Goal: Navigation & Orientation: Find specific page/section

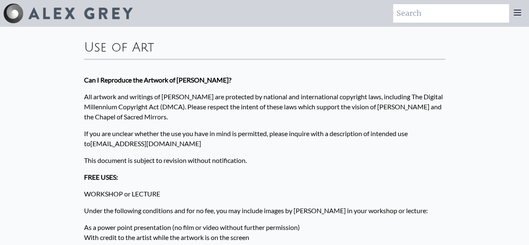
click at [76, 15] on img at bounding box center [80, 14] width 104 height 12
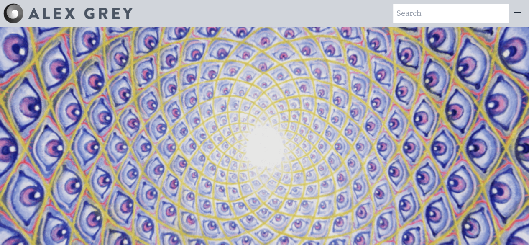
click at [521, 12] on icon at bounding box center [517, 12] width 7 height 5
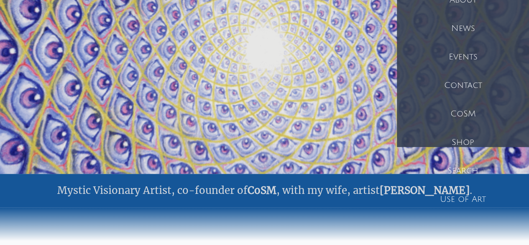
scroll to position [98, 0]
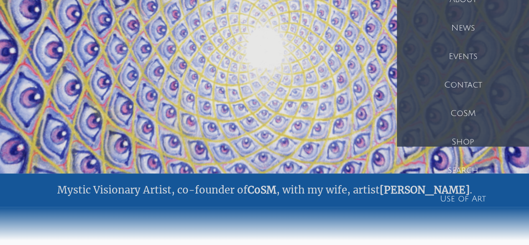
click at [369, 116] on video "Your browser does not support the video tag." at bounding box center [265, 51] width 836 height 471
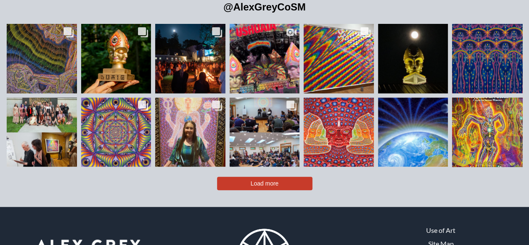
scroll to position [1747, 0]
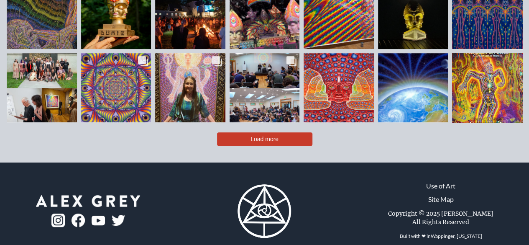
click at [277, 136] on span "Load more" at bounding box center [265, 139] width 28 height 7
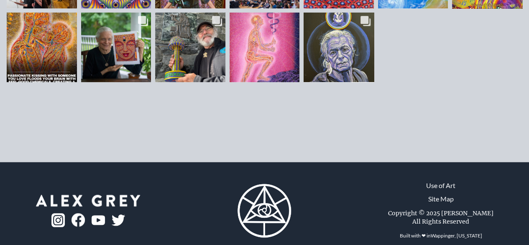
scroll to position [1861, 0]
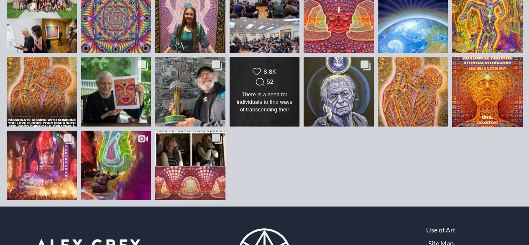
click at [266, 72] on div "Likes Count 8.8K Comments Count 52" at bounding box center [264, 77] width 57 height 20
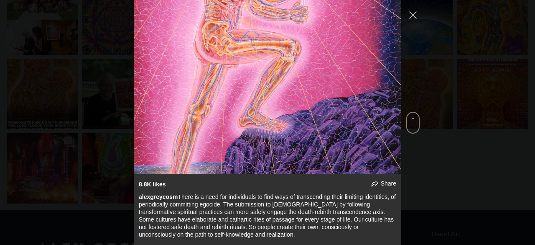
scroll to position [2924, 0]
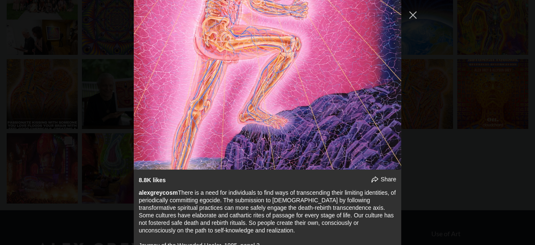
click at [458, 114] on div "alexgreycosm Follow" at bounding box center [267, 122] width 535 height 245
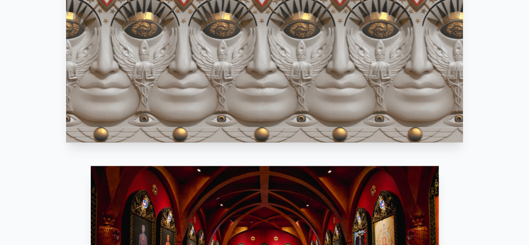
scroll to position [625, 0]
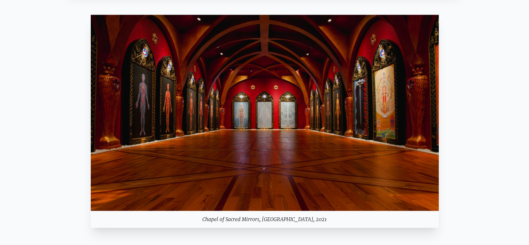
click at [254, 146] on img at bounding box center [265, 113] width 348 height 196
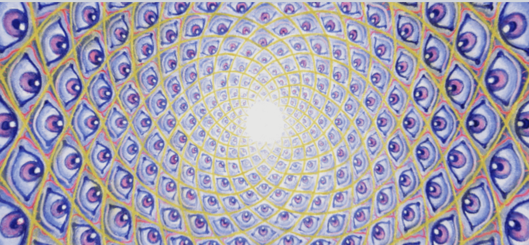
scroll to position [0, 0]
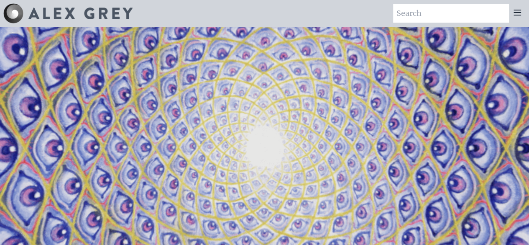
click at [516, 10] on icon at bounding box center [517, 12] width 7 height 5
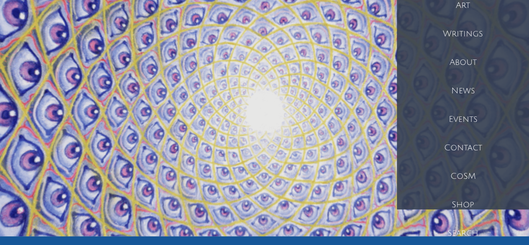
scroll to position [38, 0]
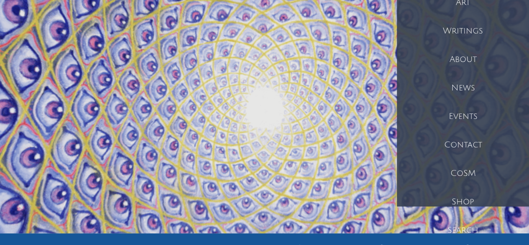
click at [471, 145] on div "Contact" at bounding box center [463, 144] width 132 height 28
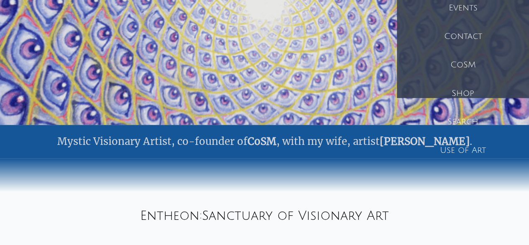
scroll to position [146, 0]
click at [471, 92] on div "Shop" at bounding box center [463, 93] width 132 height 28
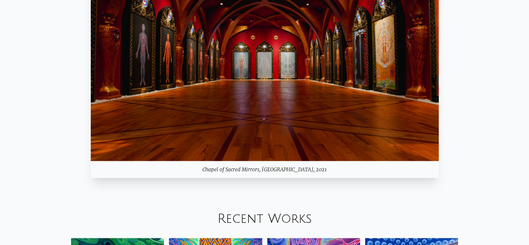
scroll to position [672, 0]
